Goal: Obtain resource: Download file/media

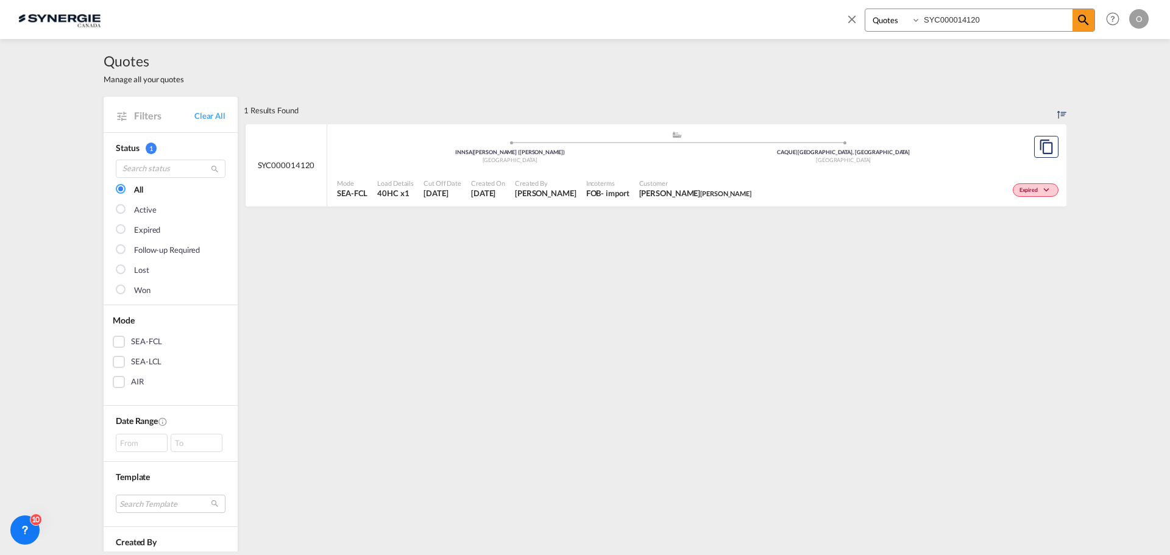
select select "Quotes"
drag, startPoint x: 989, startPoint y: 21, endPoint x: 751, endPoint y: 30, distance: 237.9
click at [746, 32] on div "Bookings Quotes Enquiries SYC000014120 Help Resources Product Release O My Prof…" at bounding box center [585, 19] width 1134 height 38
paste input "46"
type input "SYC000014146"
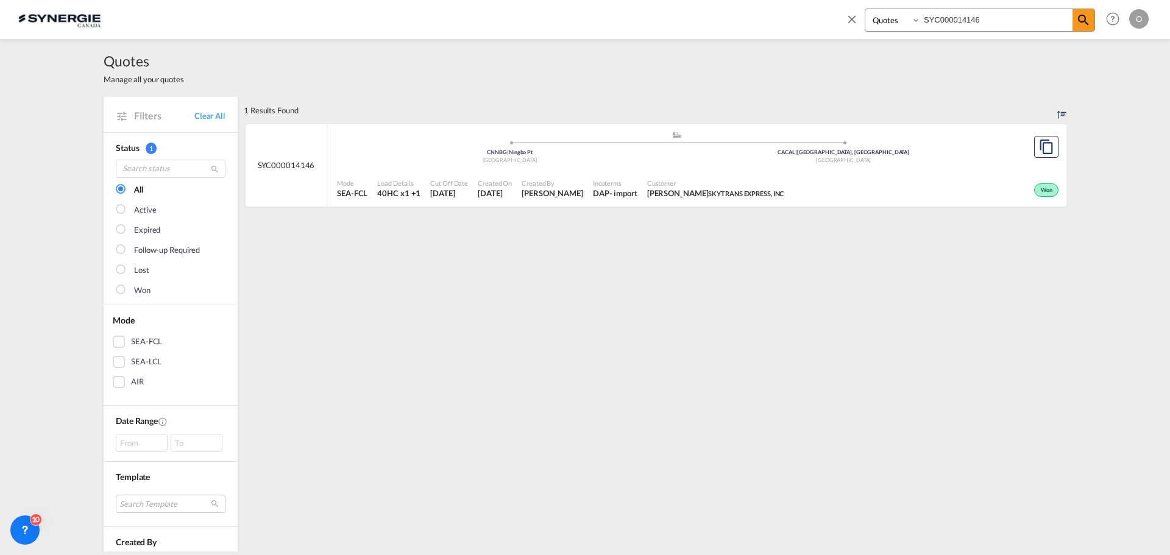
click at [517, 185] on div "Created On [DATE]" at bounding box center [495, 189] width 44 height 30
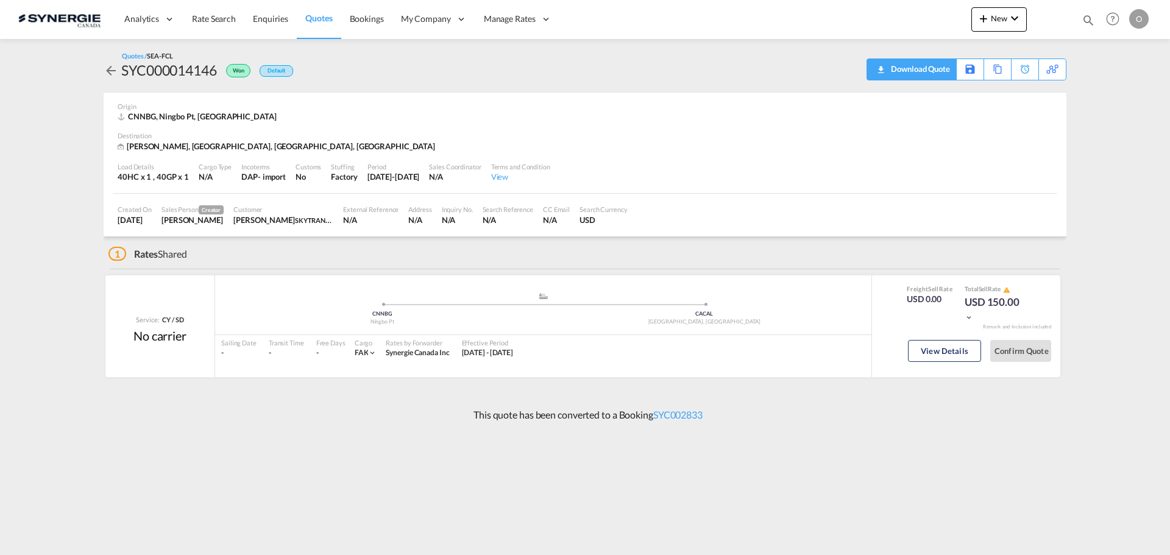
click at [933, 77] on div "Download Quote" at bounding box center [919, 69] width 62 height 20
